Goal: Transaction & Acquisition: Purchase product/service

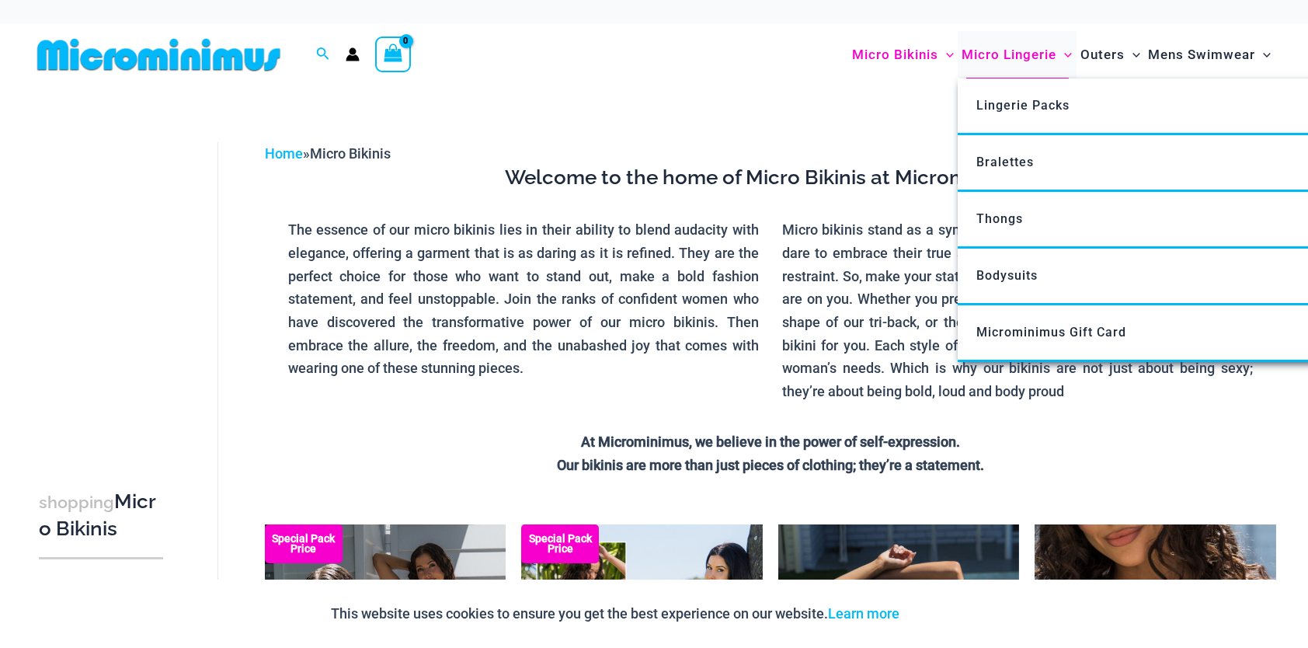
click at [999, 59] on span "Micro Lingerie" at bounding box center [1008, 55] width 95 height 40
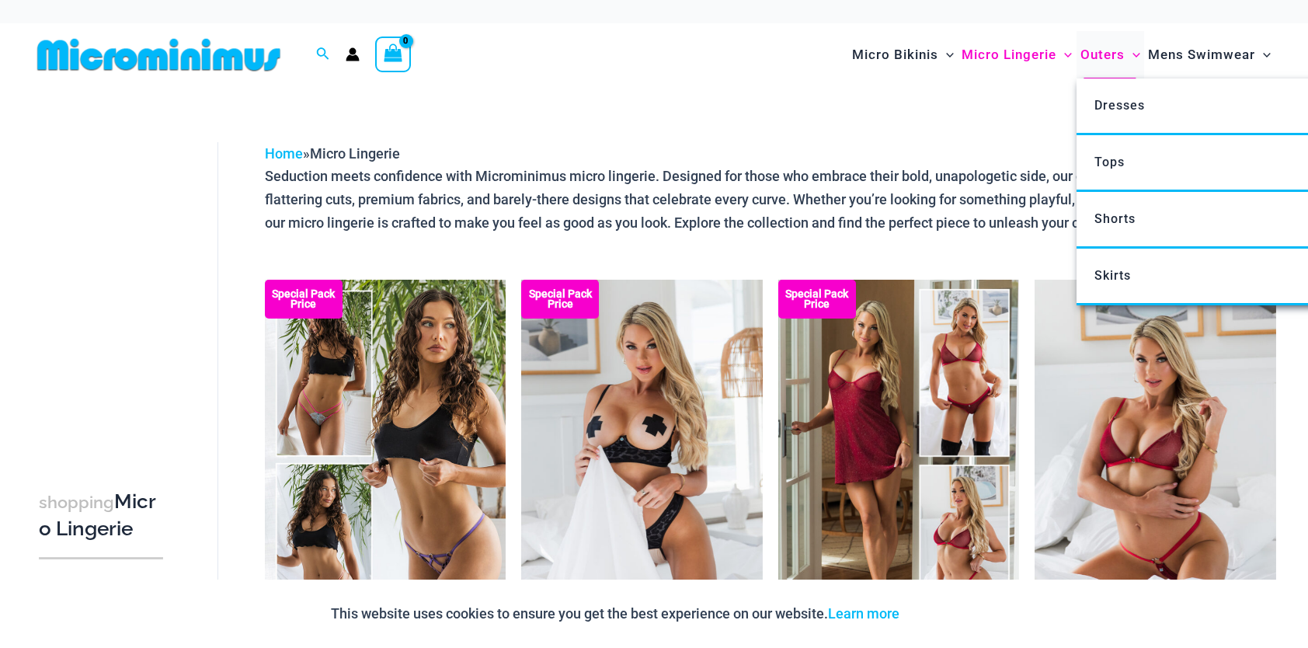
click at [1105, 57] on span "Outers" at bounding box center [1102, 55] width 44 height 40
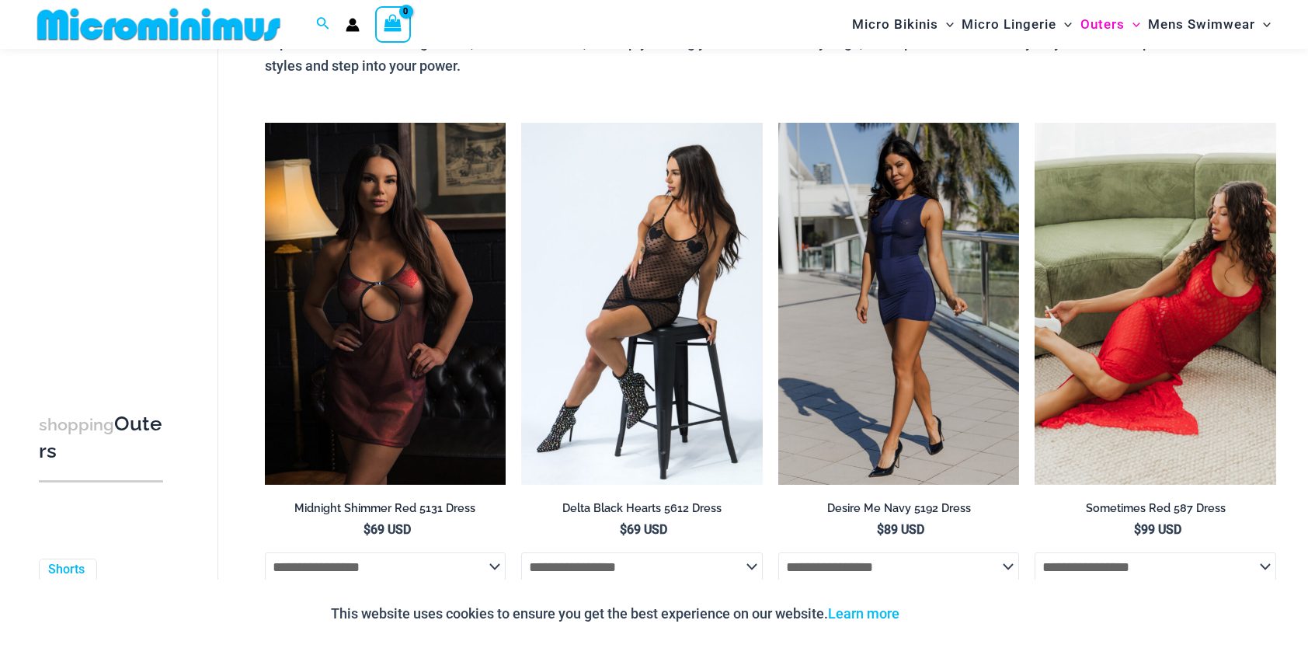
scroll to position [174, 0]
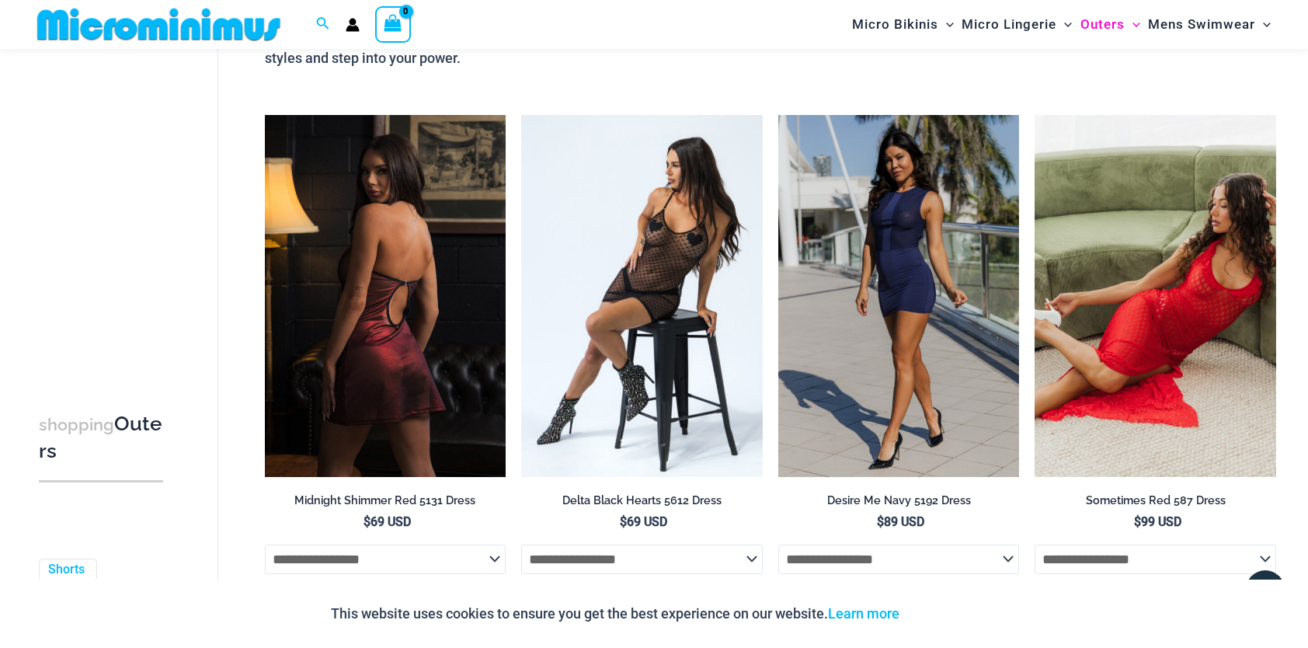
click at [409, 182] on img at bounding box center [386, 296] width 242 height 362
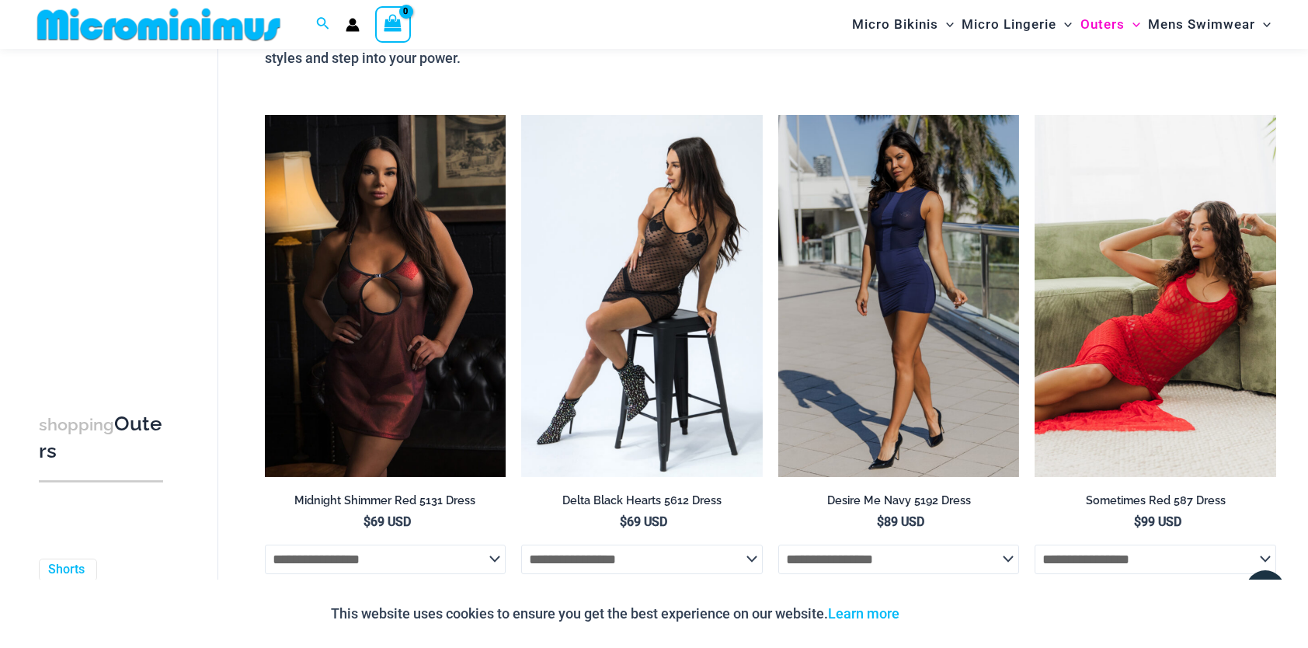
click at [1194, 227] on img at bounding box center [1155, 296] width 242 height 362
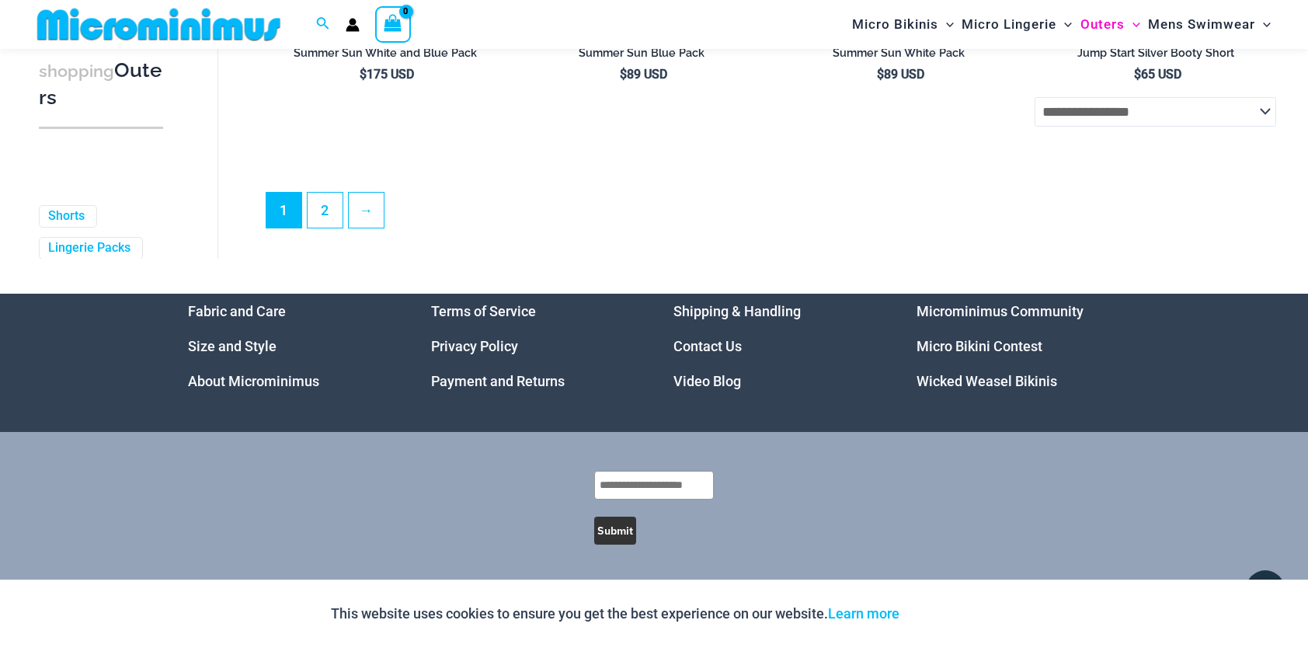
scroll to position [4210, 0]
click at [989, 384] on link "Wicked Weasel Bikinis" at bounding box center [986, 381] width 141 height 16
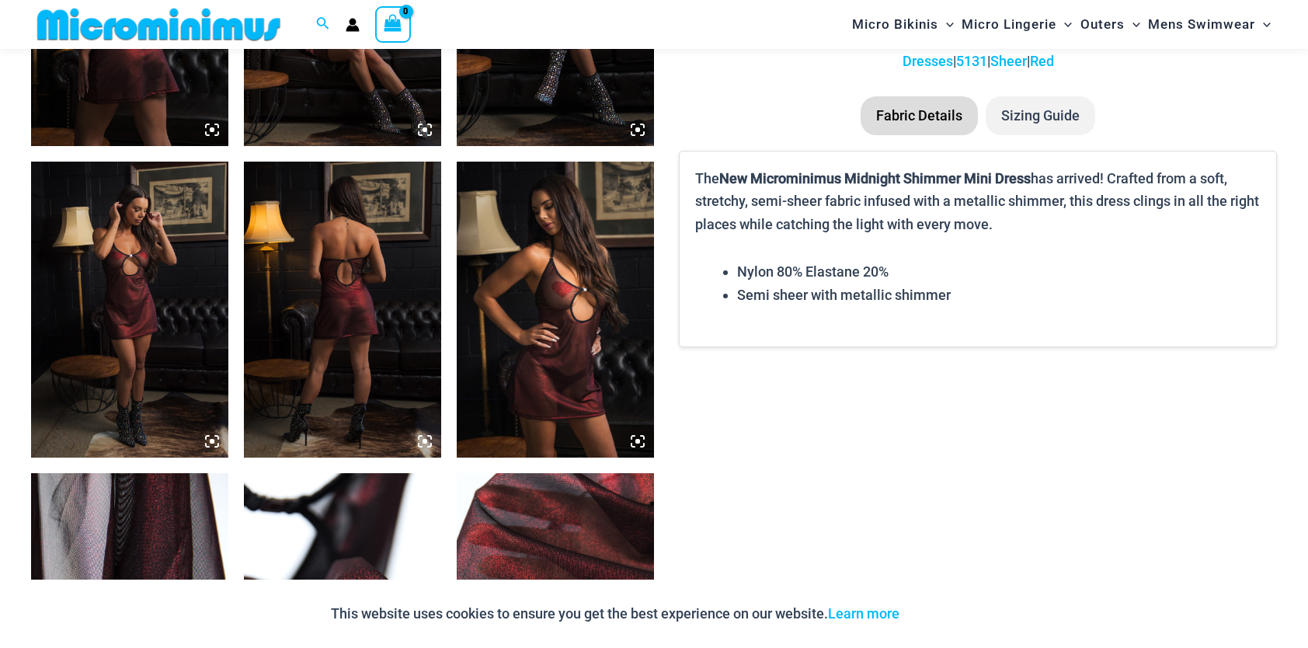
scroll to position [1462, 0]
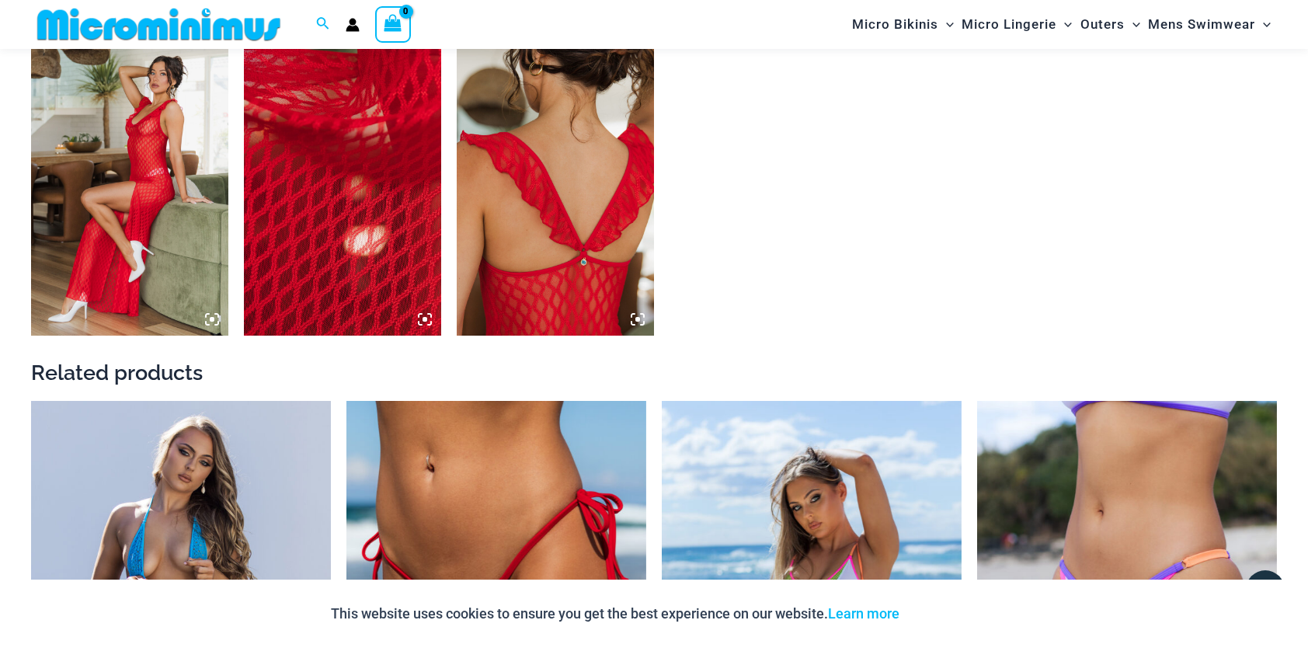
scroll to position [1927, 0]
